Goal: Task Accomplishment & Management: Use online tool/utility

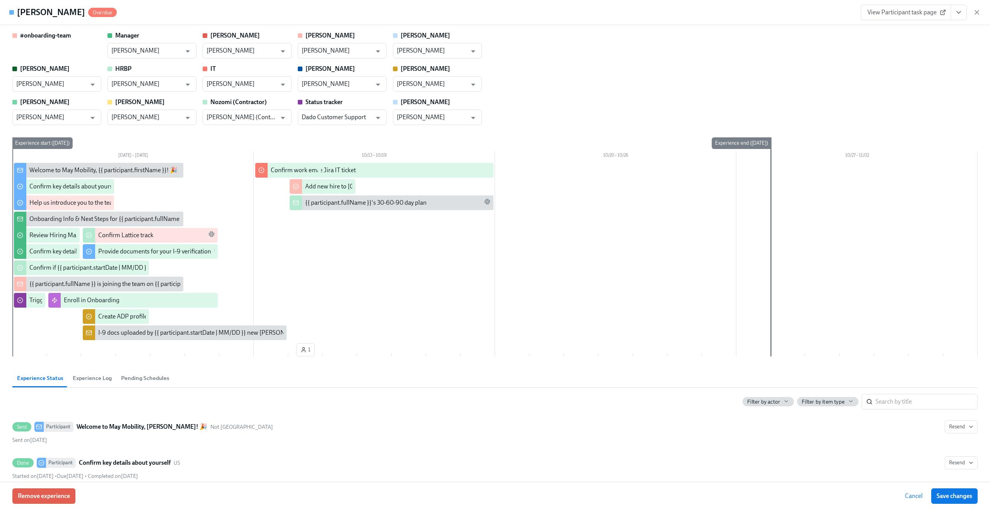
scroll to position [760, 0]
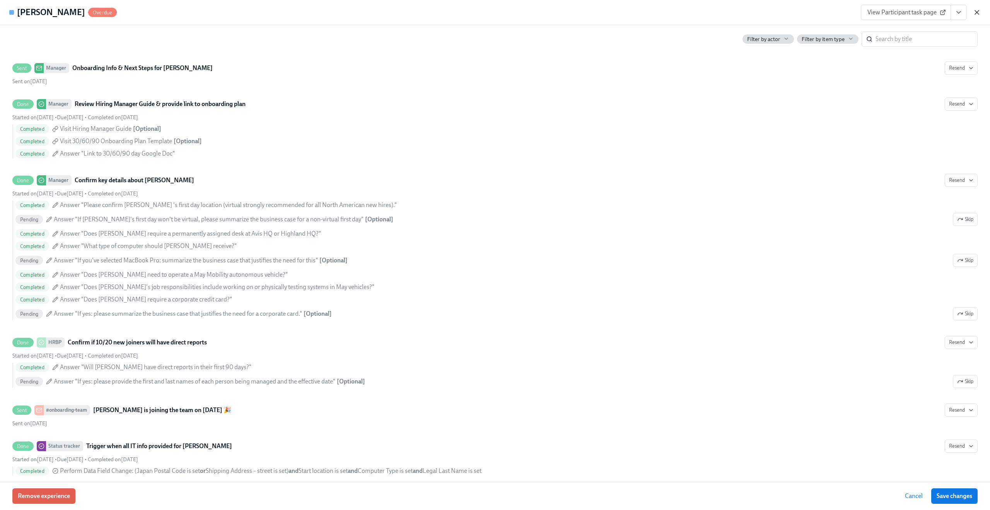
click at [976, 12] on icon "button" at bounding box center [977, 13] width 8 height 8
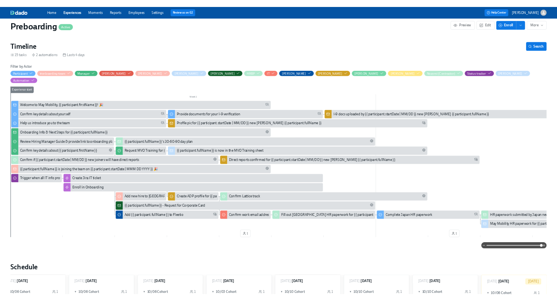
scroll to position [111, 0]
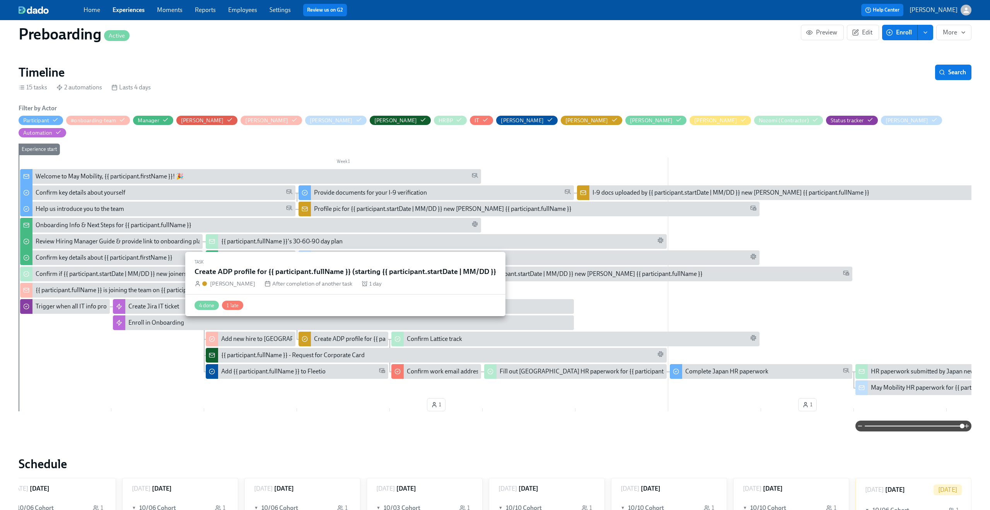
click at [355, 335] on div "Create ADP profile for {{ participant.fullName }} (starting {{ participant.star…" at bounding box center [435, 339] width 242 height 9
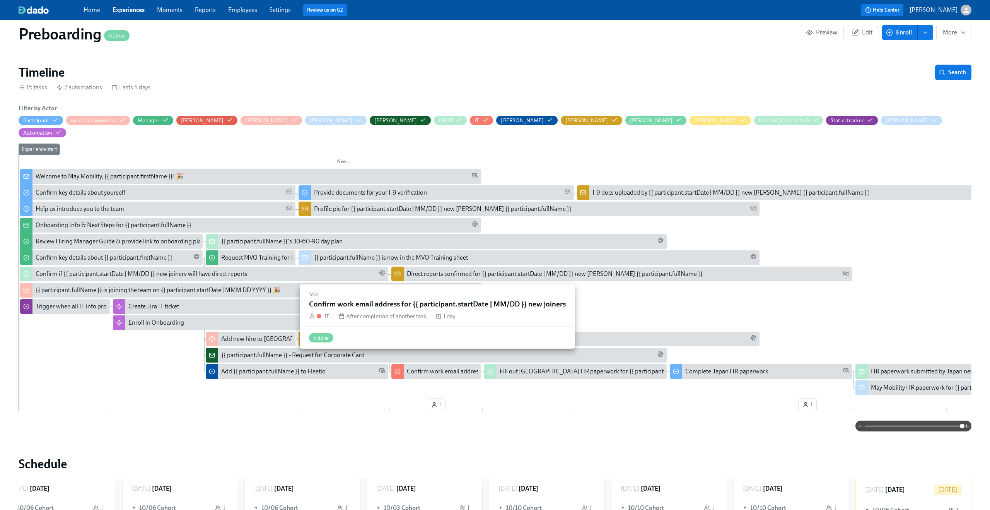
click at [427, 367] on div "Confirm work email address for {{ participant.startDate | MM/DD }} new joiners" at bounding box center [511, 371] width 208 height 9
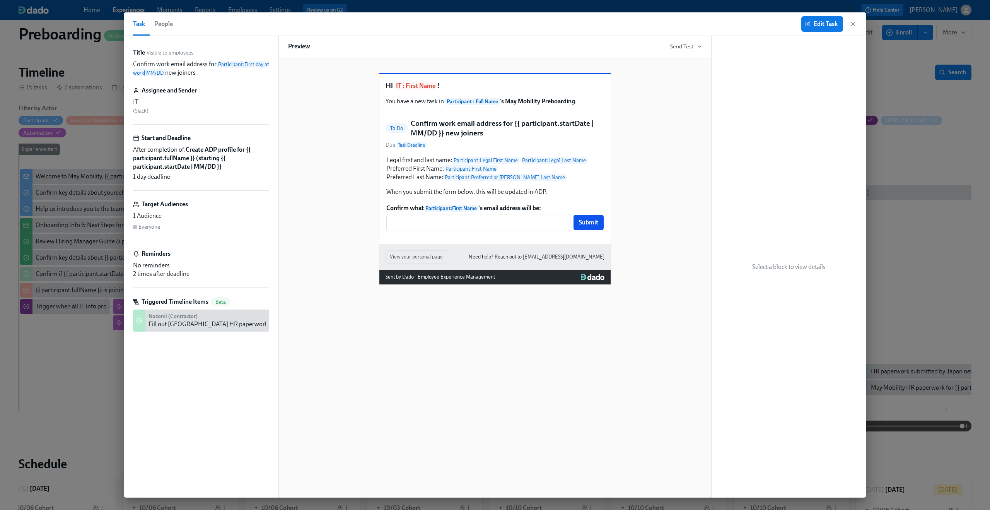
click at [662, 125] on div "Hi IT : First Name ! You have a new task in Participant : Full Name 's May Mobi…" at bounding box center [495, 172] width 414 height 224
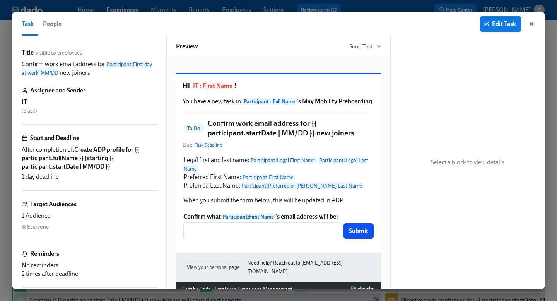
click at [535, 25] on icon "button" at bounding box center [532, 24] width 8 height 8
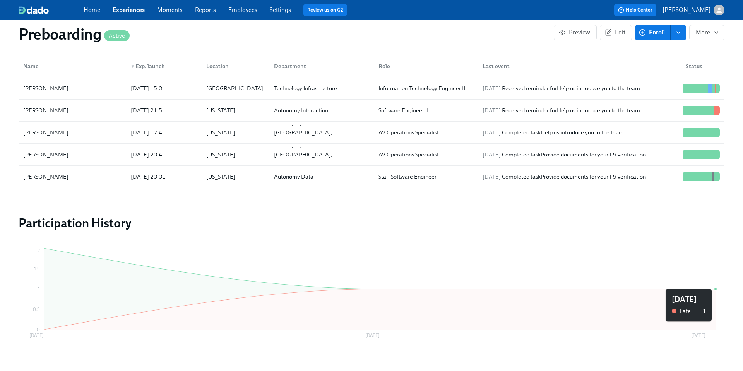
scroll to position [853, 0]
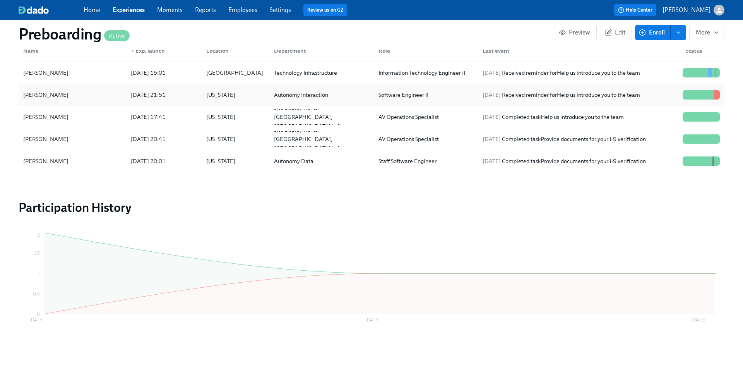
click at [215, 98] on div "[US_STATE]" at bounding box center [220, 94] width 35 height 9
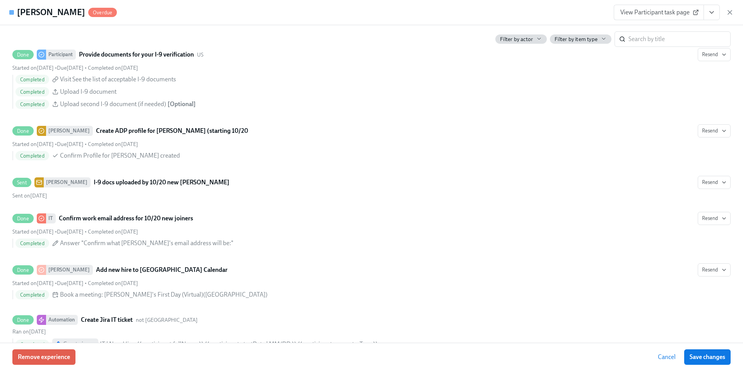
scroll to position [1334, 0]
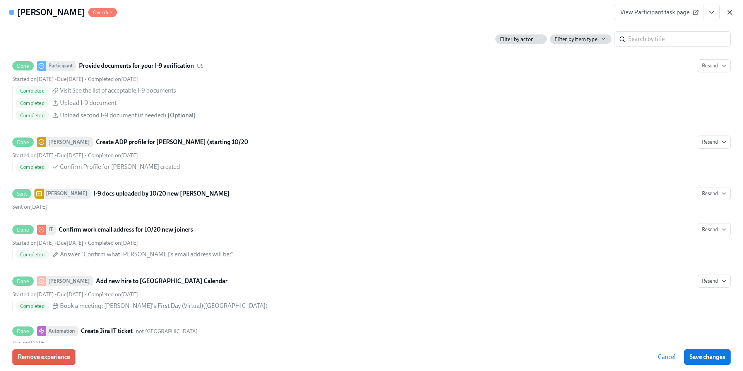
click at [728, 13] on icon "button" at bounding box center [730, 12] width 4 height 4
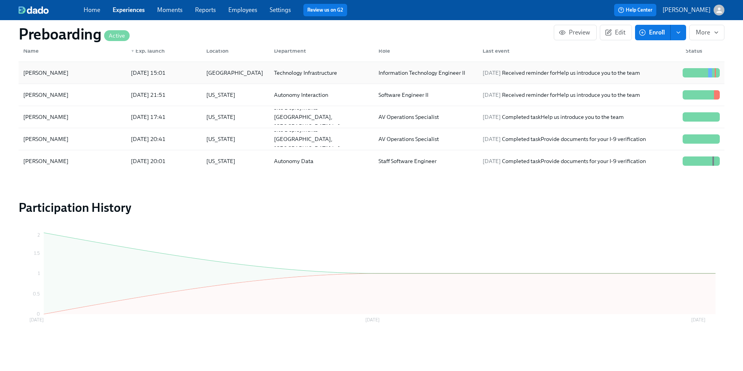
click at [96, 74] on div "[PERSON_NAME]" at bounding box center [72, 72] width 104 height 15
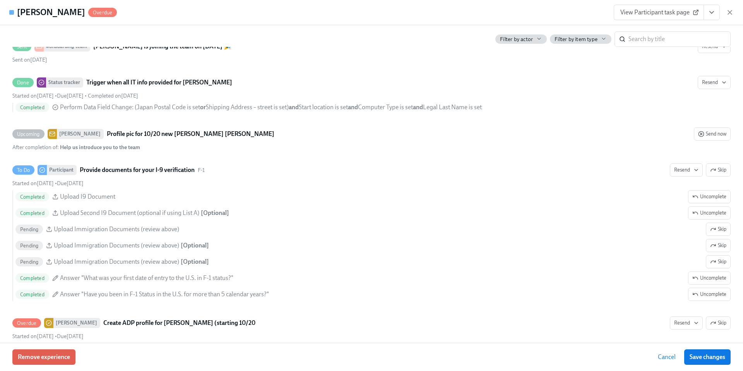
scroll to position [833, 0]
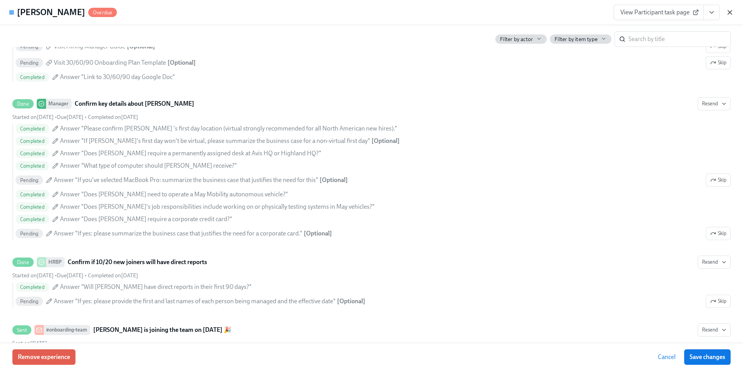
click at [733, 9] on icon "button" at bounding box center [730, 13] width 8 height 8
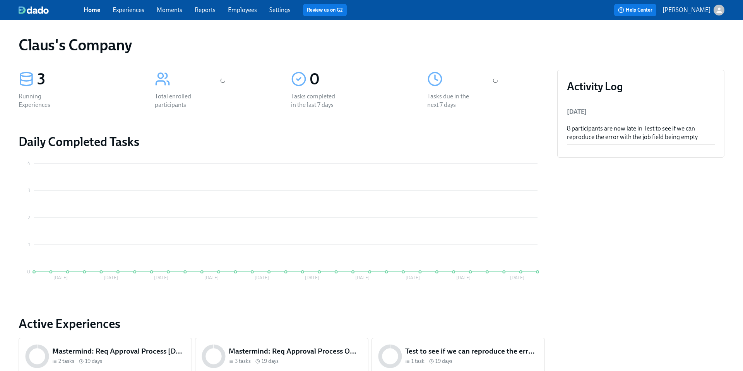
click at [719, 12] on icon "button" at bounding box center [718, 9] width 5 height 5
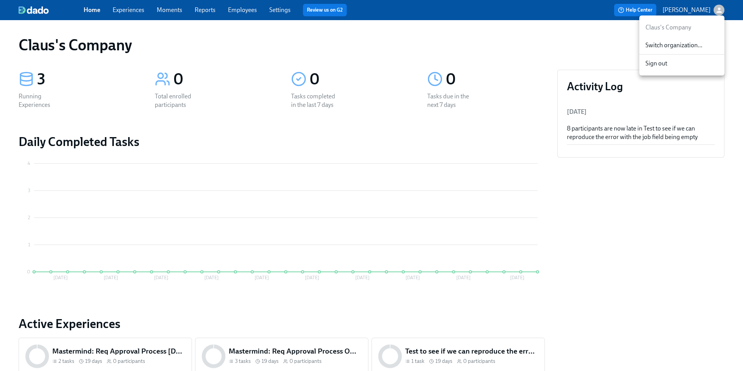
click at [692, 51] on div "Switch organization..." at bounding box center [681, 45] width 85 height 18
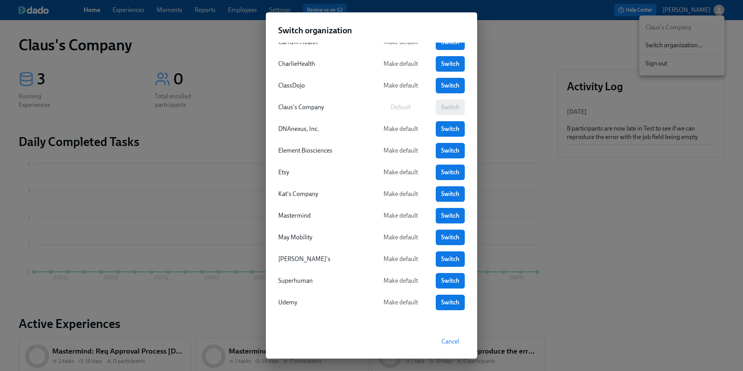
scroll to position [80, 0]
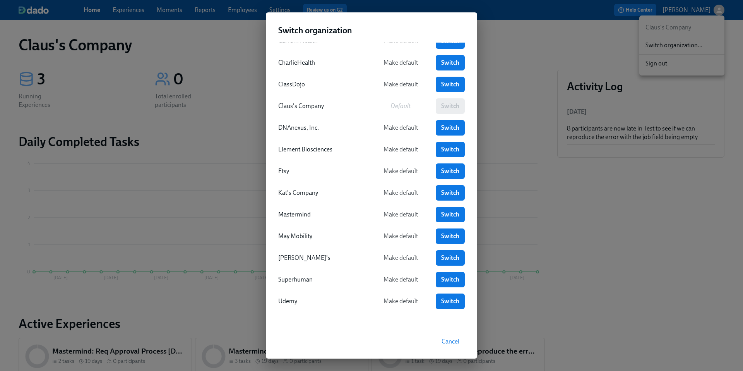
click at [584, 183] on div "Switch organization Aspen Dental Make default Switch Blue River Technology Make…" at bounding box center [371, 185] width 743 height 371
